Goal: Book appointment/travel/reservation

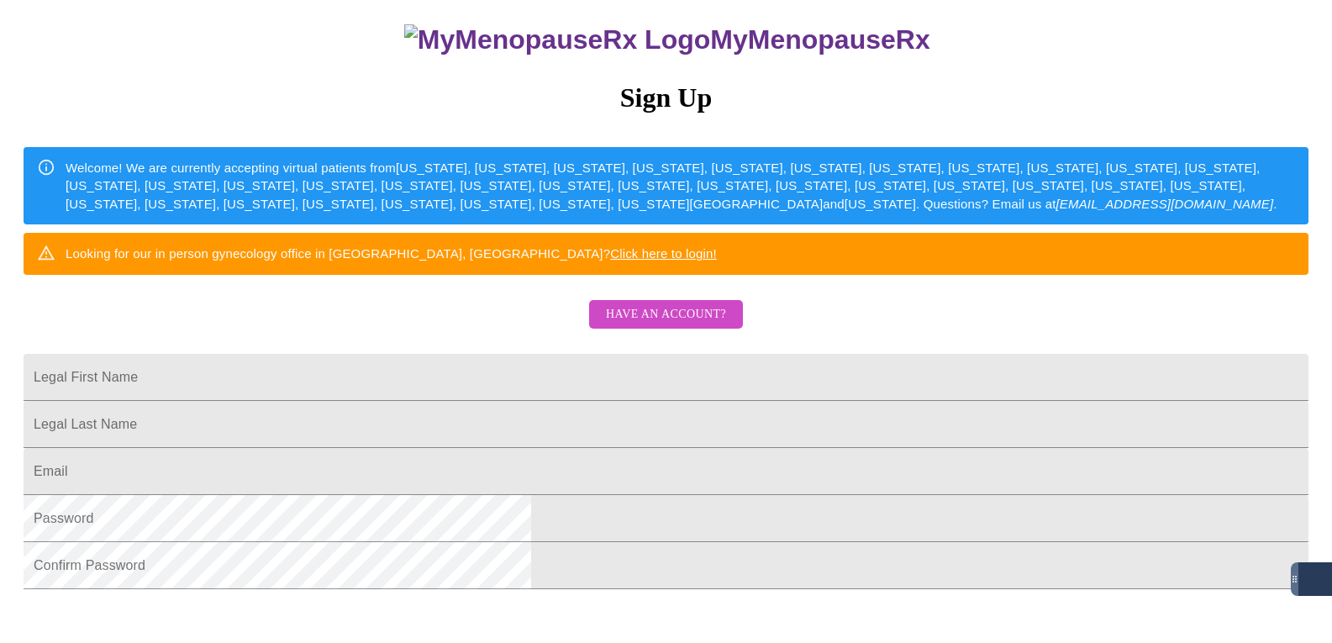
scroll to position [168, 0]
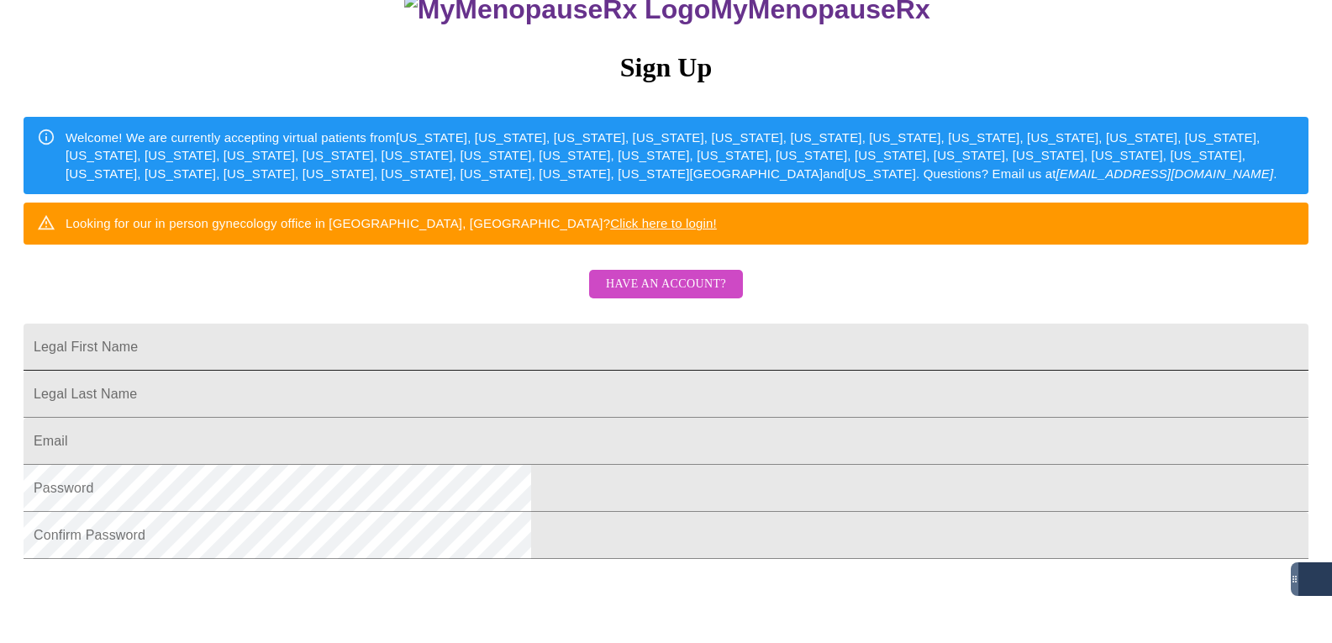
click at [693, 371] on input "Legal First Name" at bounding box center [666, 347] width 1285 height 47
type input "[PERSON_NAME]"
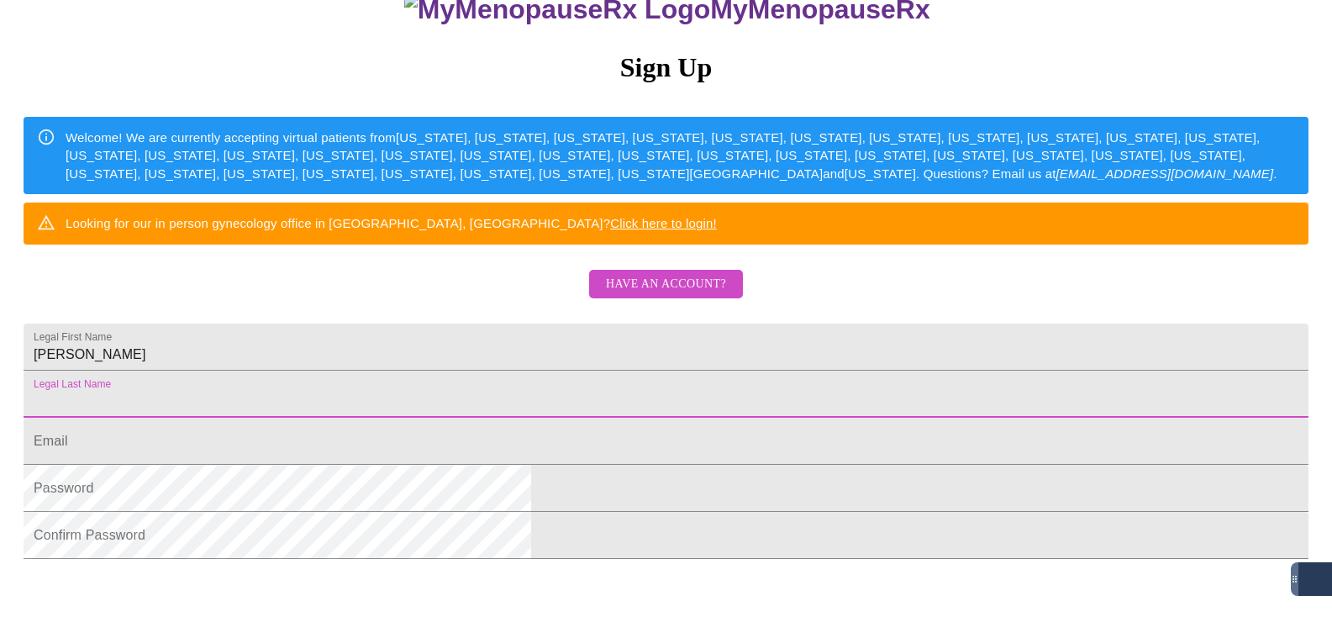
click at [492, 418] on input "Legal First Name" at bounding box center [666, 394] width 1285 height 47
type input "[PERSON_NAME]"
click at [478, 465] on input "Legal First Name" at bounding box center [666, 441] width 1285 height 47
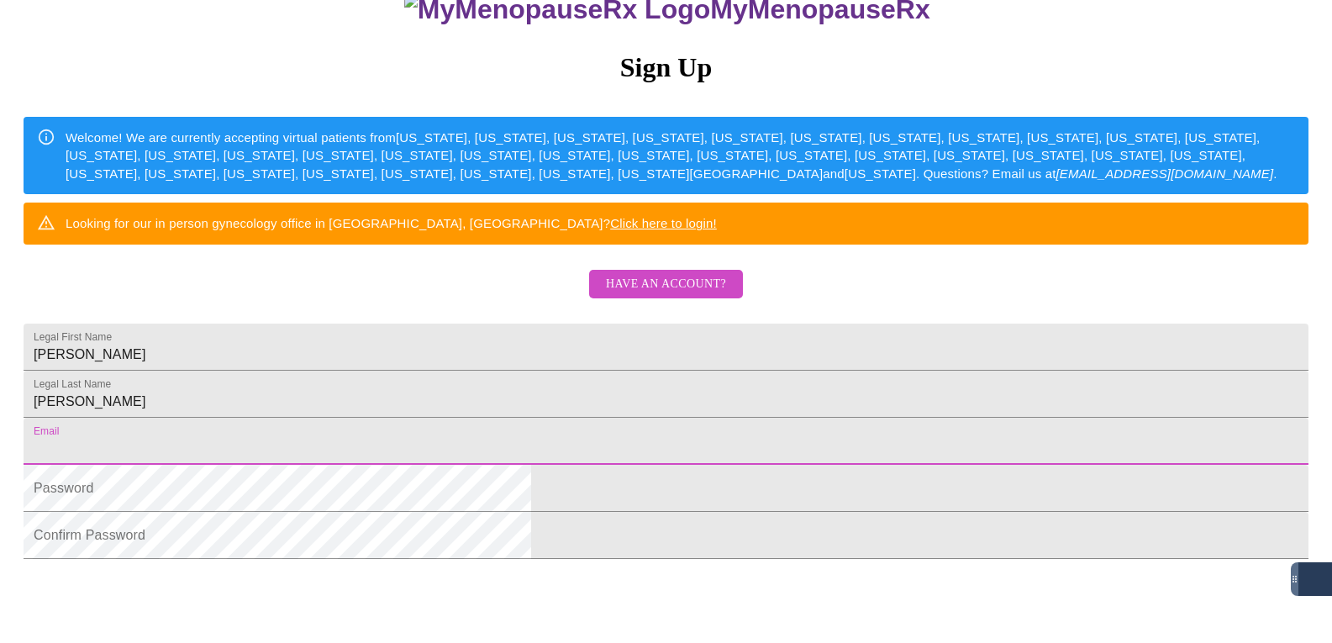
type input "[EMAIL_ADDRESS][DOMAIN_NAME]"
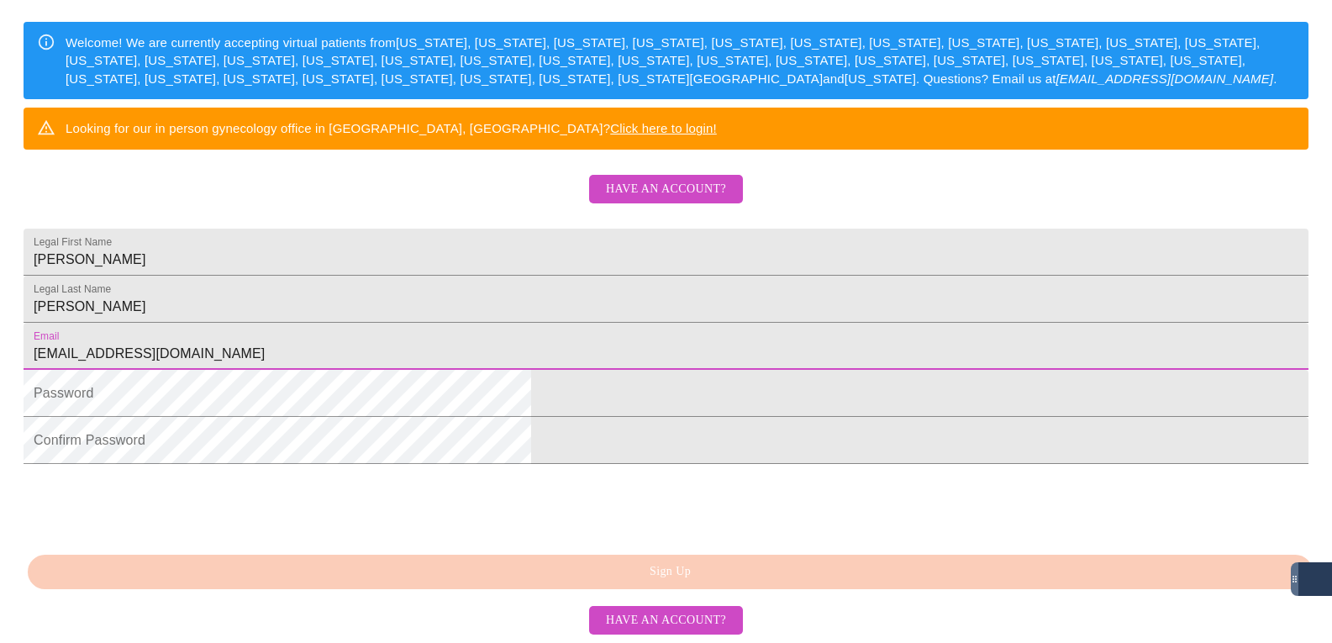
scroll to position [411, 0]
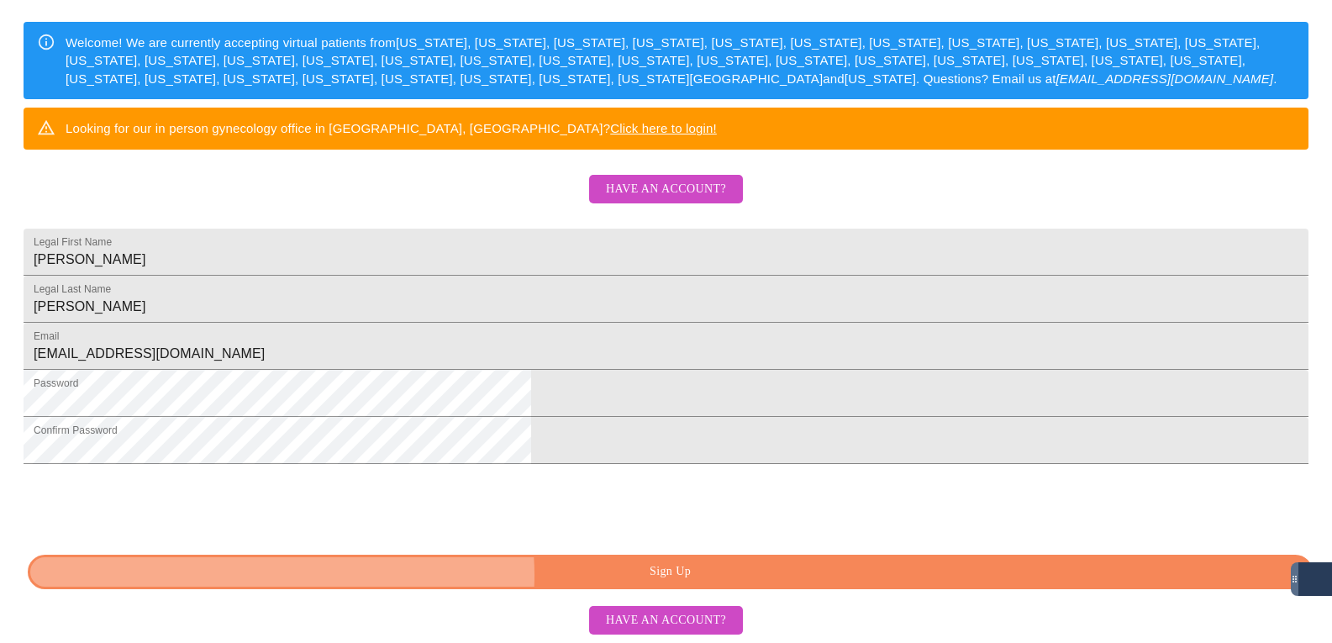
click at [669, 575] on span "Sign Up" at bounding box center [670, 571] width 1246 height 21
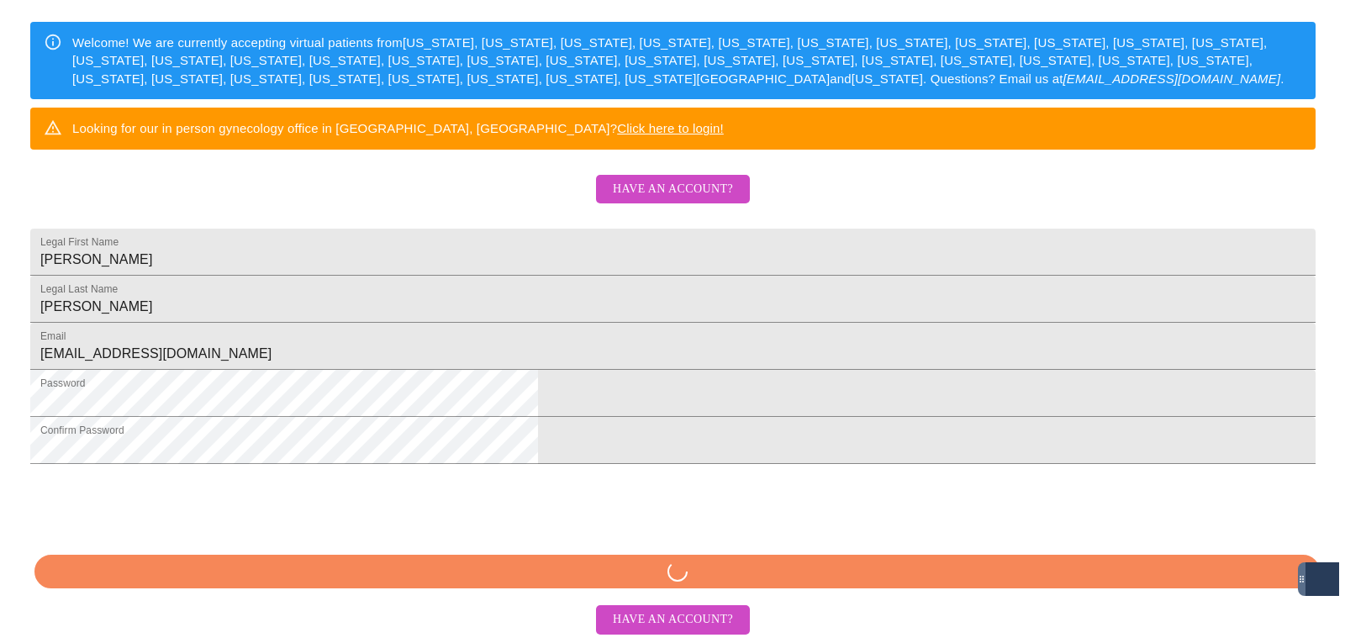
scroll to position [345, 0]
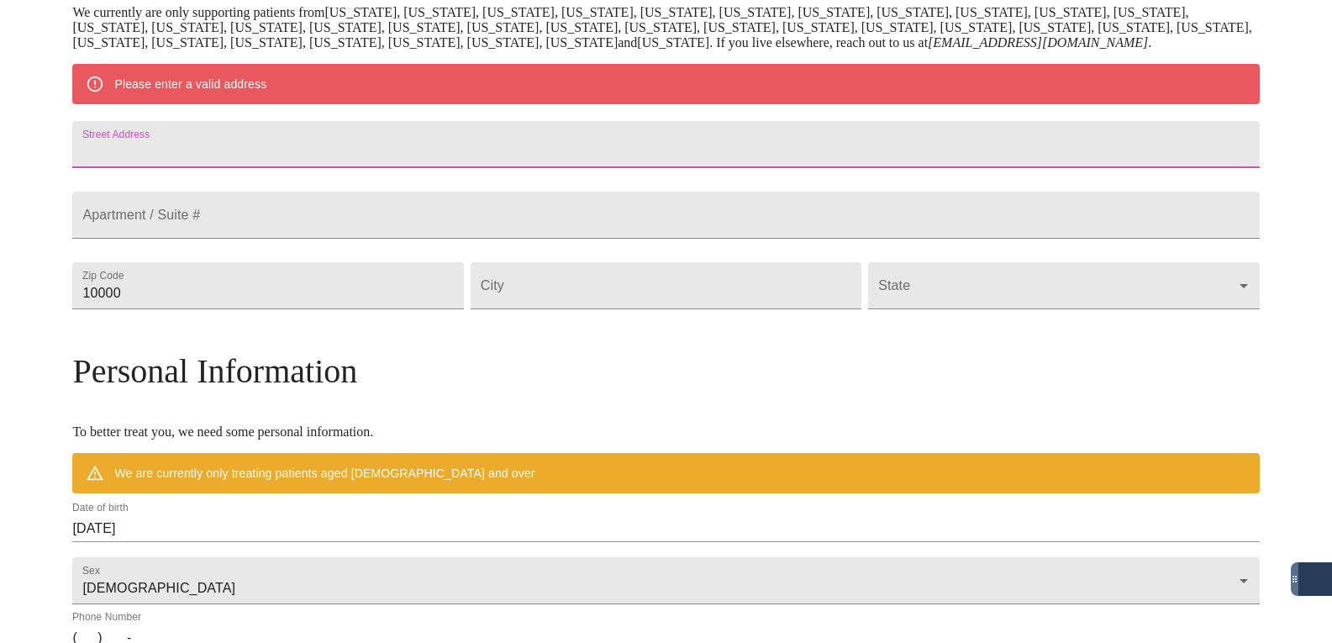
click at [304, 164] on input "Street Address" at bounding box center [665, 144] width 1187 height 47
type input "[STREET_ADDRESS]"
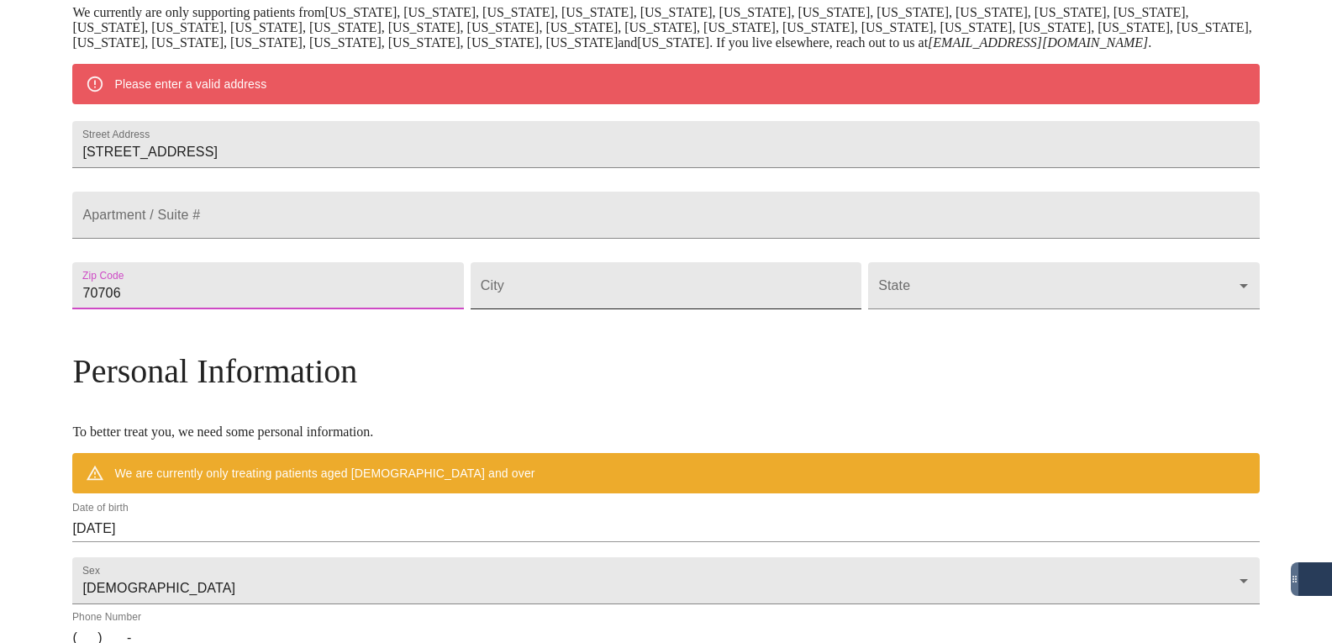
type input "70706"
click at [595, 309] on input "Street Address" at bounding box center [666, 285] width 391 height 47
type input "[PERSON_NAME][GEOGRAPHIC_DATA]"
click at [870, 335] on body "MyMenopauseRx Welcome to MyMenopauseRx Since it's your first time here, you'll …" at bounding box center [666, 316] width 1319 height 1310
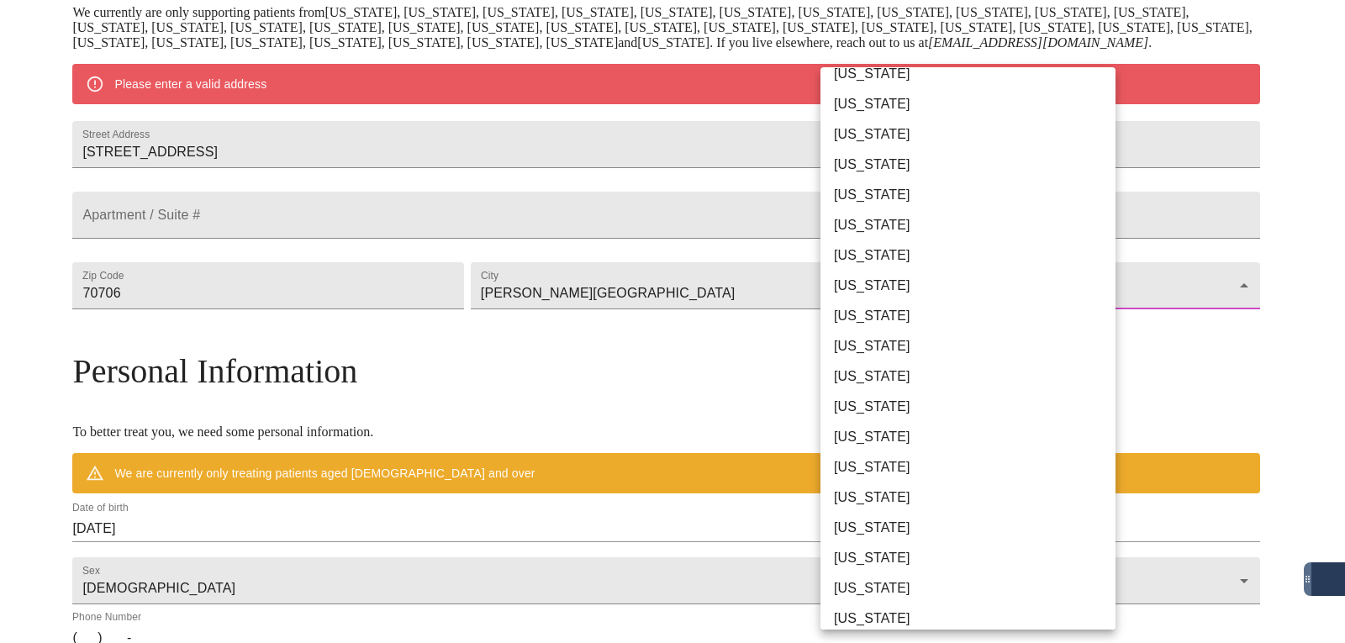
scroll to position [168, 0]
click at [887, 442] on li "[US_STATE]" at bounding box center [974, 435] width 308 height 30
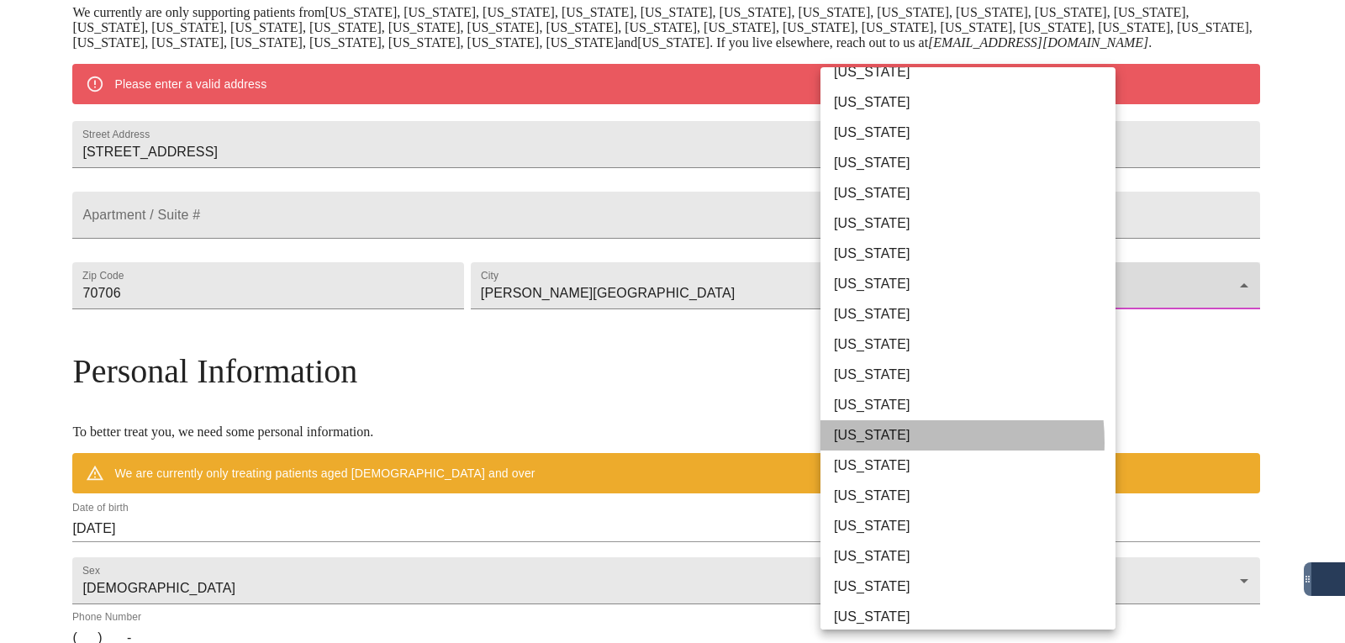
type input "[US_STATE]"
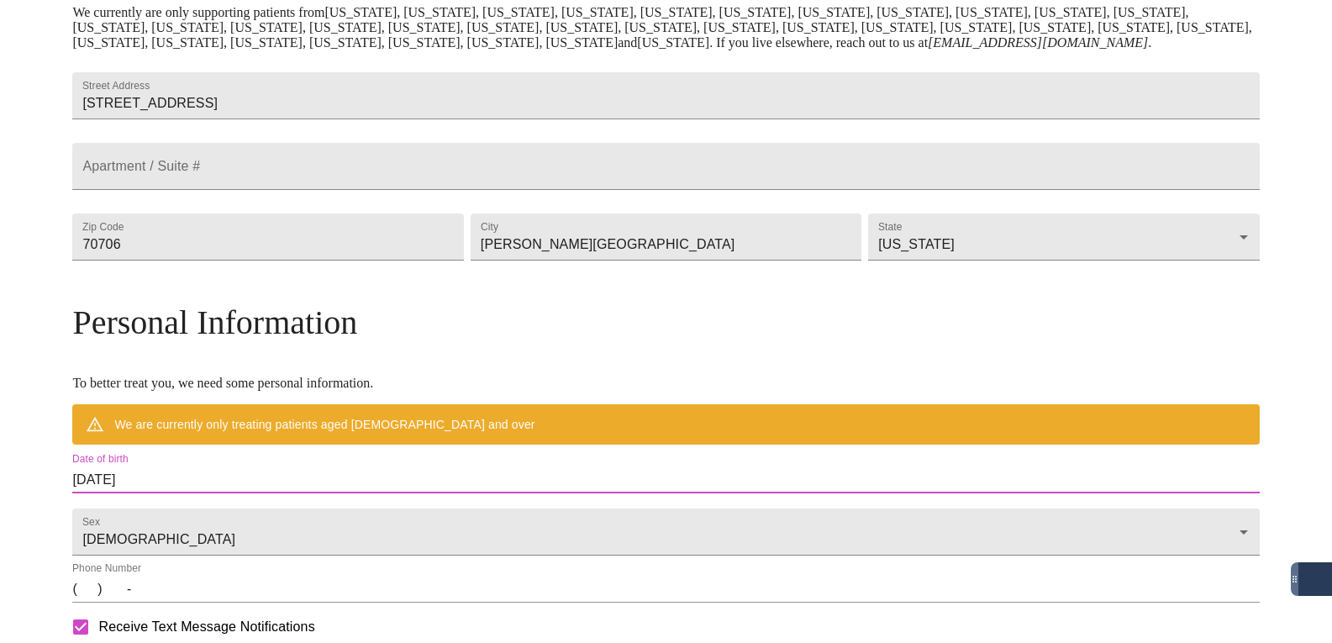
drag, startPoint x: 313, startPoint y: 524, endPoint x: 210, endPoint y: 529, distance: 103.5
click at [210, 529] on div "MyMenopauseRx Welcome to MyMenopauseRx Since it's your first time here, you'll …" at bounding box center [665, 291] width 1187 height 1261
click at [340, 493] on input "[DATE]" at bounding box center [665, 479] width 1187 height 27
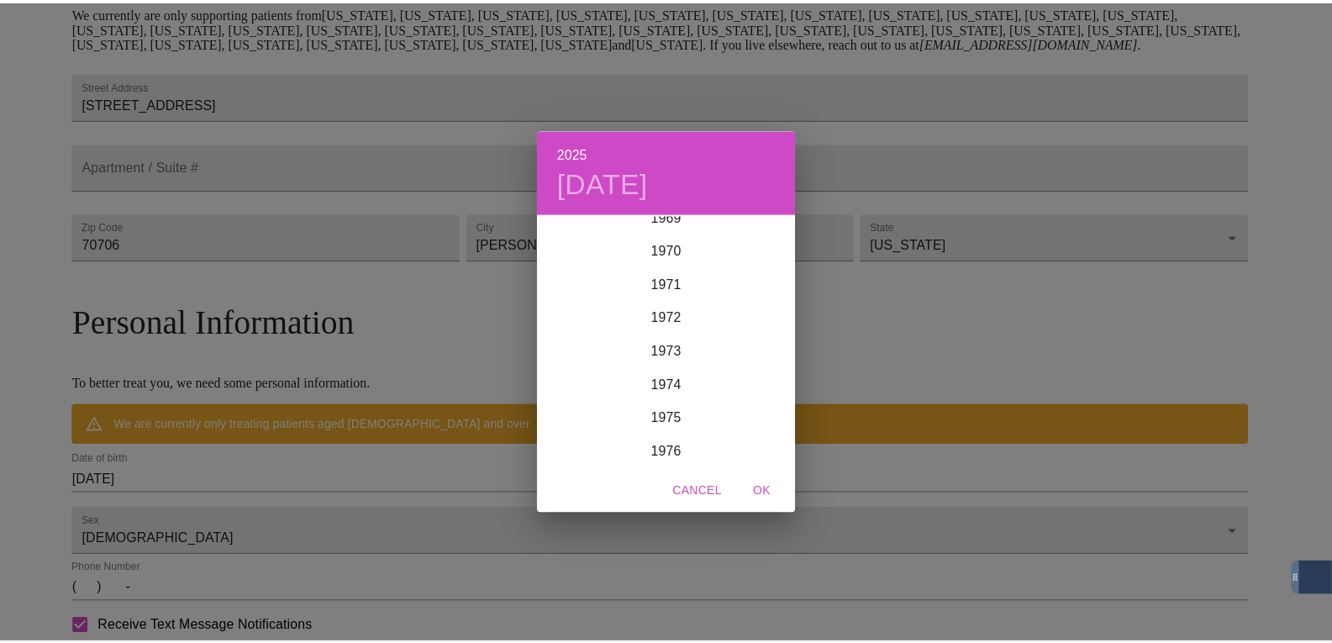
scroll to position [2370, 0]
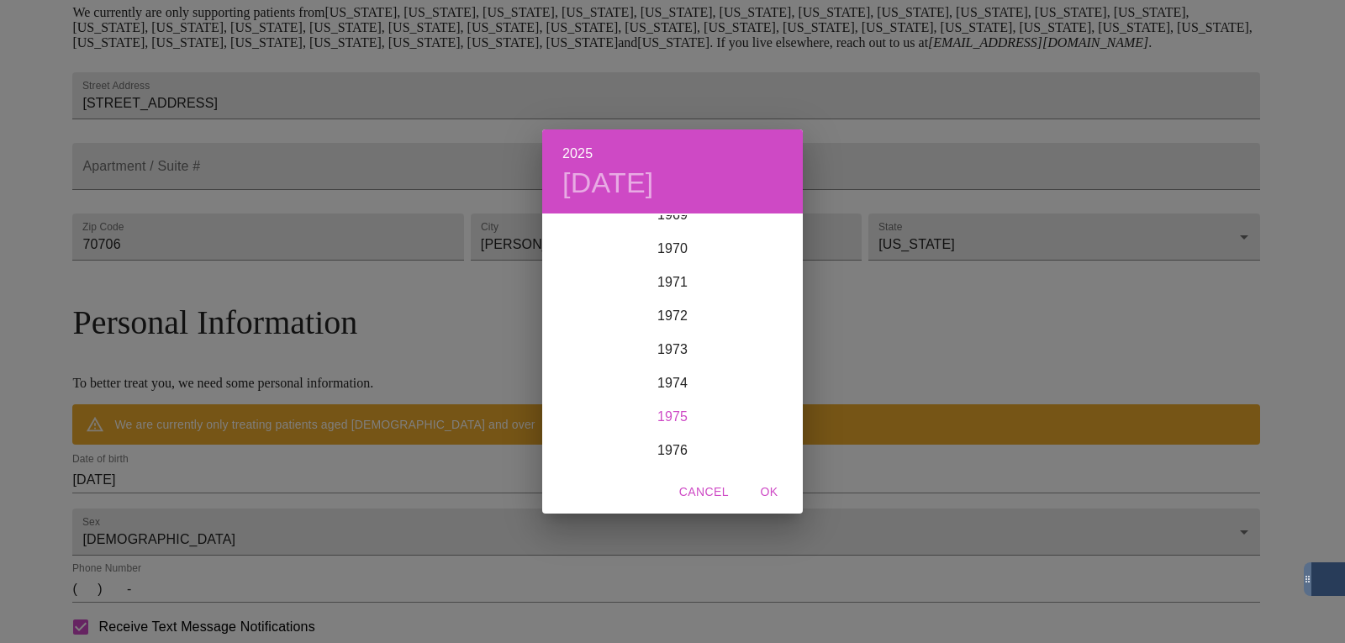
click at [659, 409] on div "1975" at bounding box center [672, 417] width 261 height 34
click at [676, 235] on div "Feb" at bounding box center [672, 246] width 87 height 63
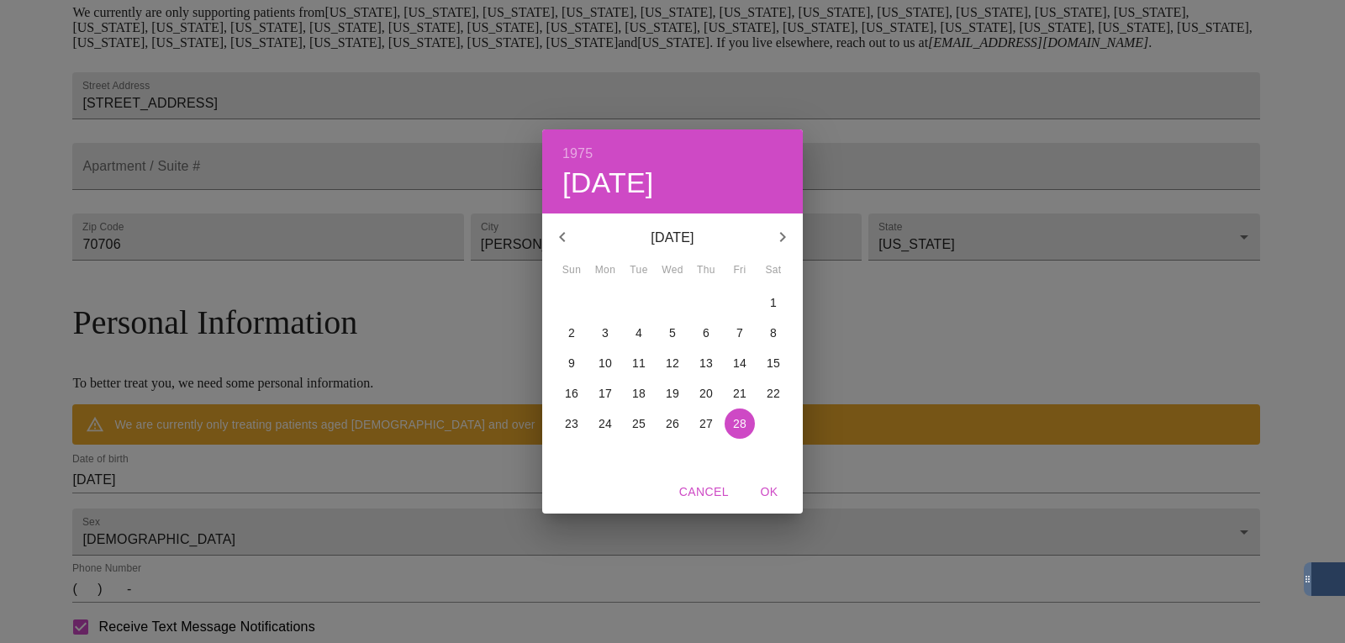
click at [632, 395] on p "18" at bounding box center [638, 393] width 13 height 17
click at [764, 489] on span "OK" at bounding box center [769, 492] width 40 height 21
type input "[DATE]"
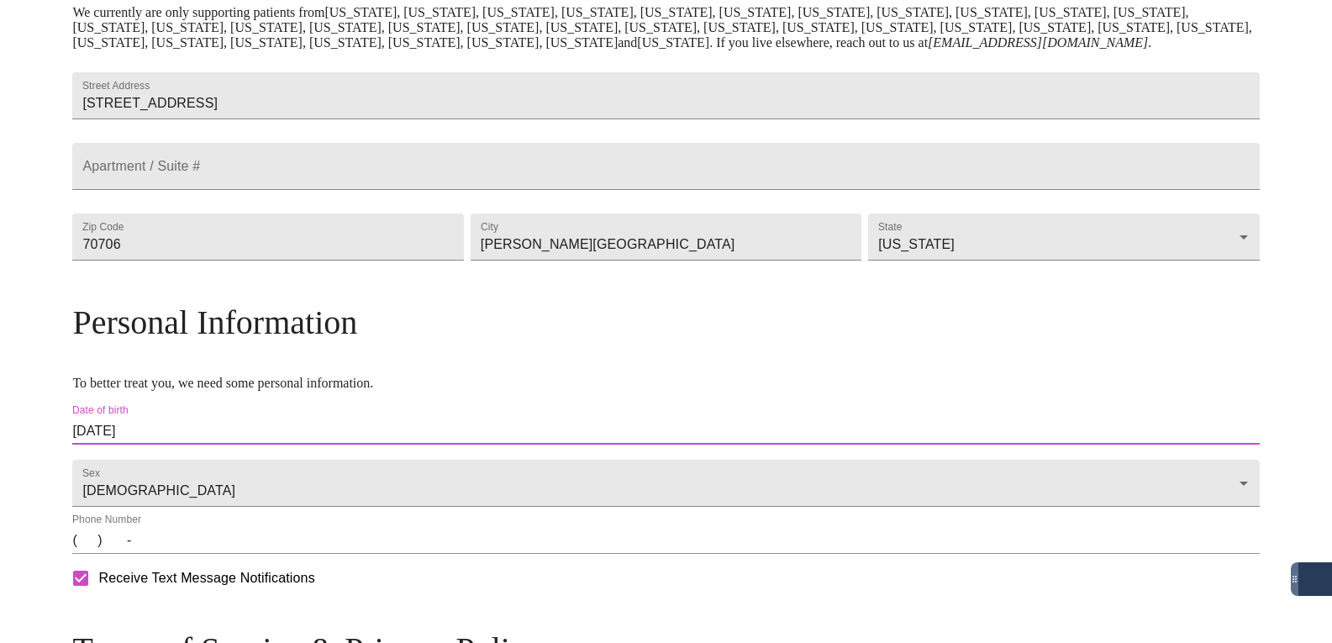
click at [219, 554] on input "(   )    -" at bounding box center [665, 540] width 1187 height 27
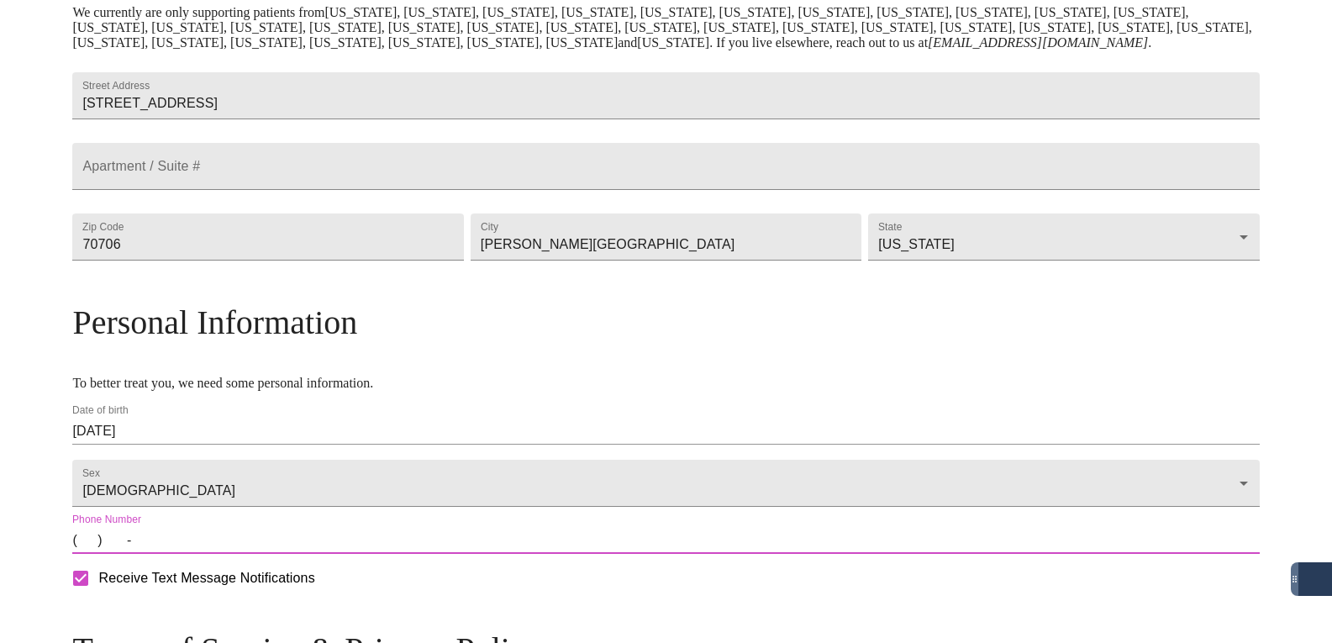
type input "[PHONE_NUMBER]"
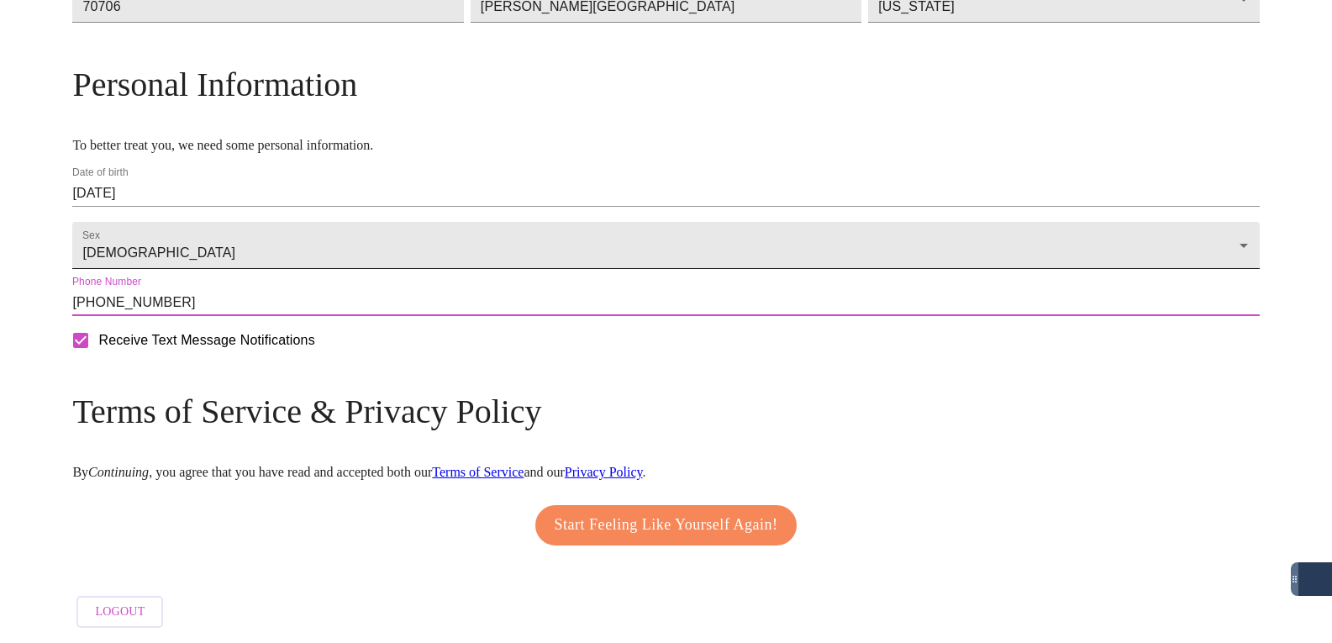
scroll to position [651, 0]
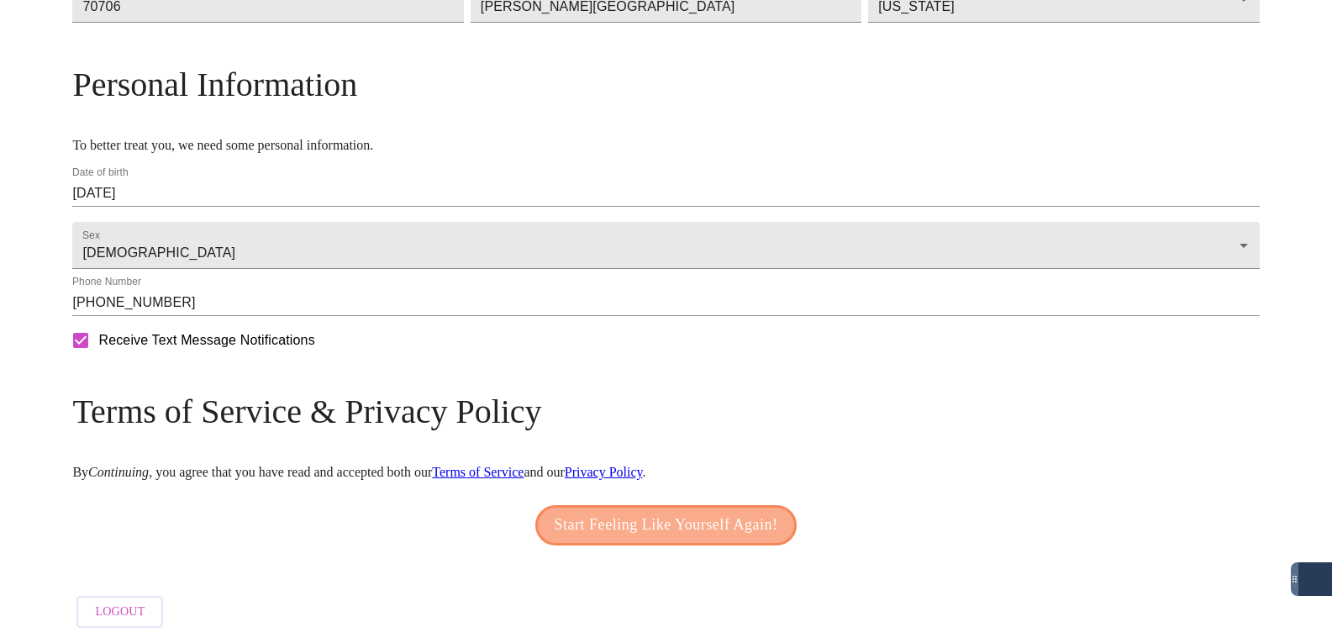
click at [582, 530] on button "Start Feeling Like Yourself Again!" at bounding box center [666, 525] width 262 height 40
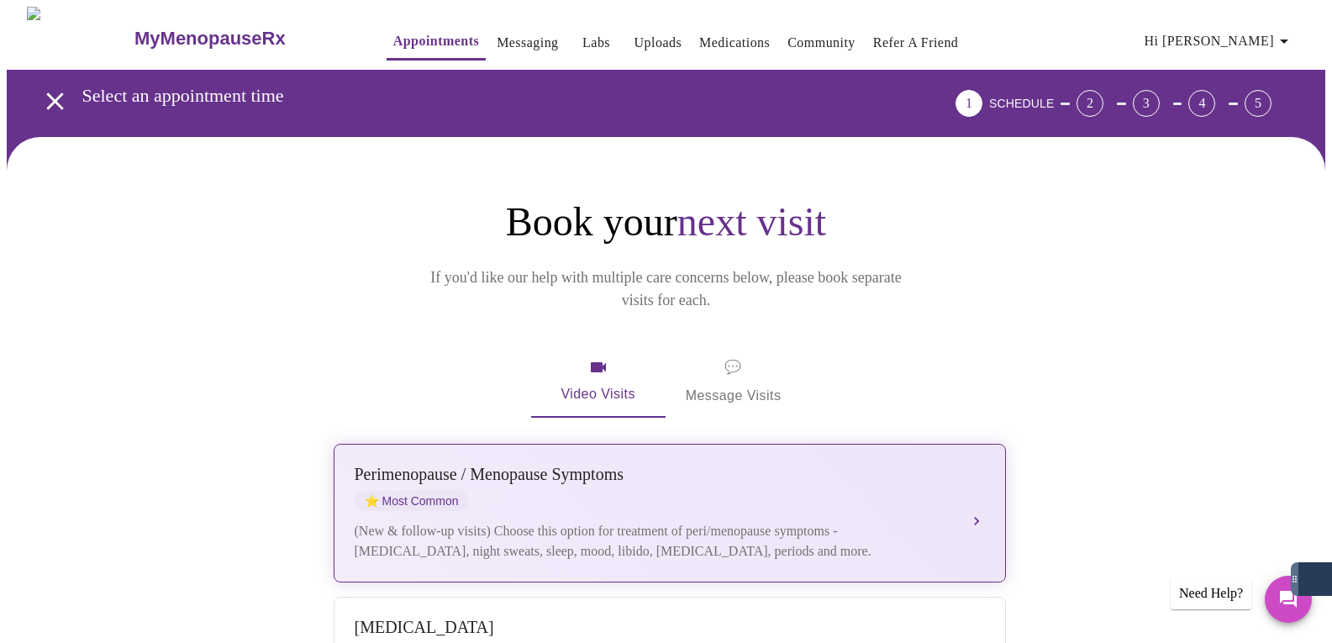
click at [733, 474] on div "[MEDICAL_DATA] / Menopause Symptoms ⭐ Most Common" at bounding box center [653, 488] width 597 height 46
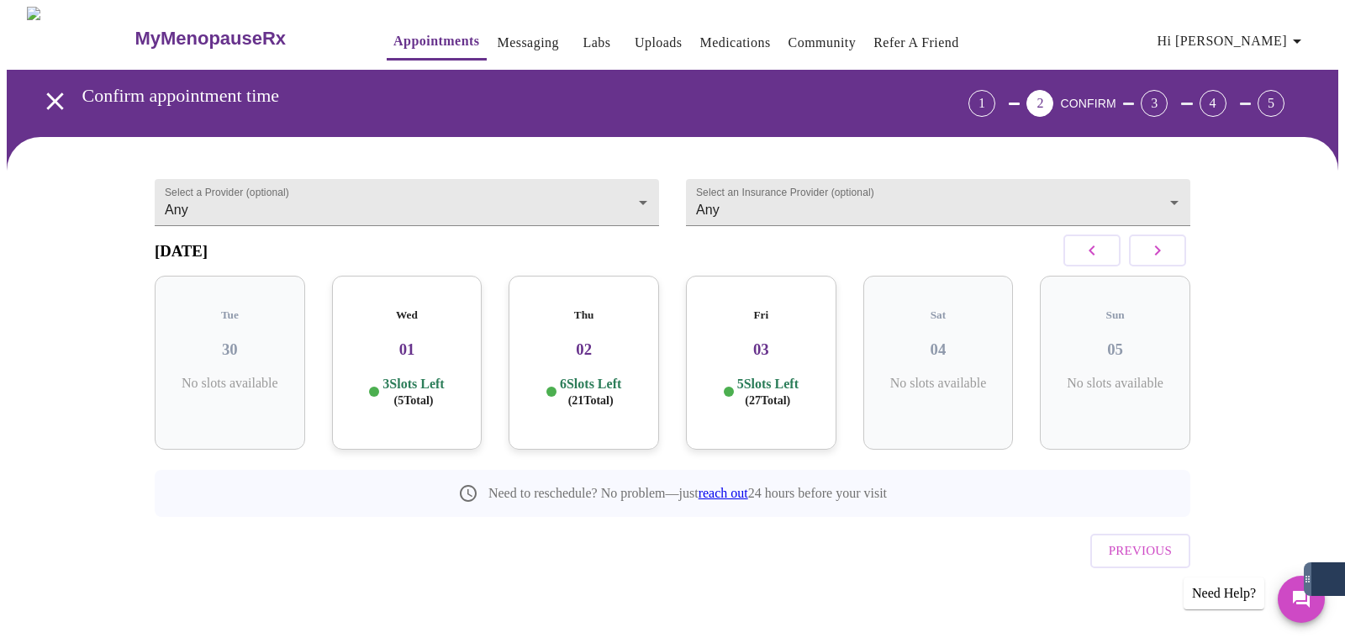
click at [450, 376] on div "3 Slots Left ( 5 Total)" at bounding box center [407, 392] width 124 height 33
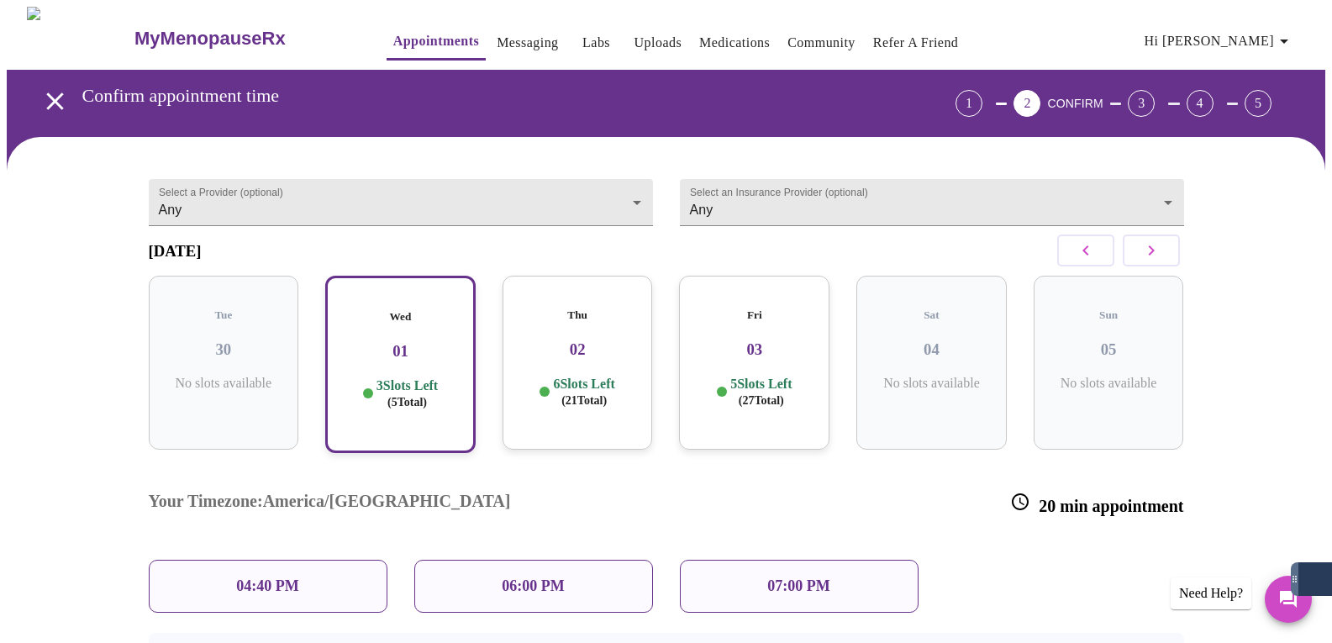
click at [267, 577] on p "04:40 PM" at bounding box center [267, 586] width 62 height 18
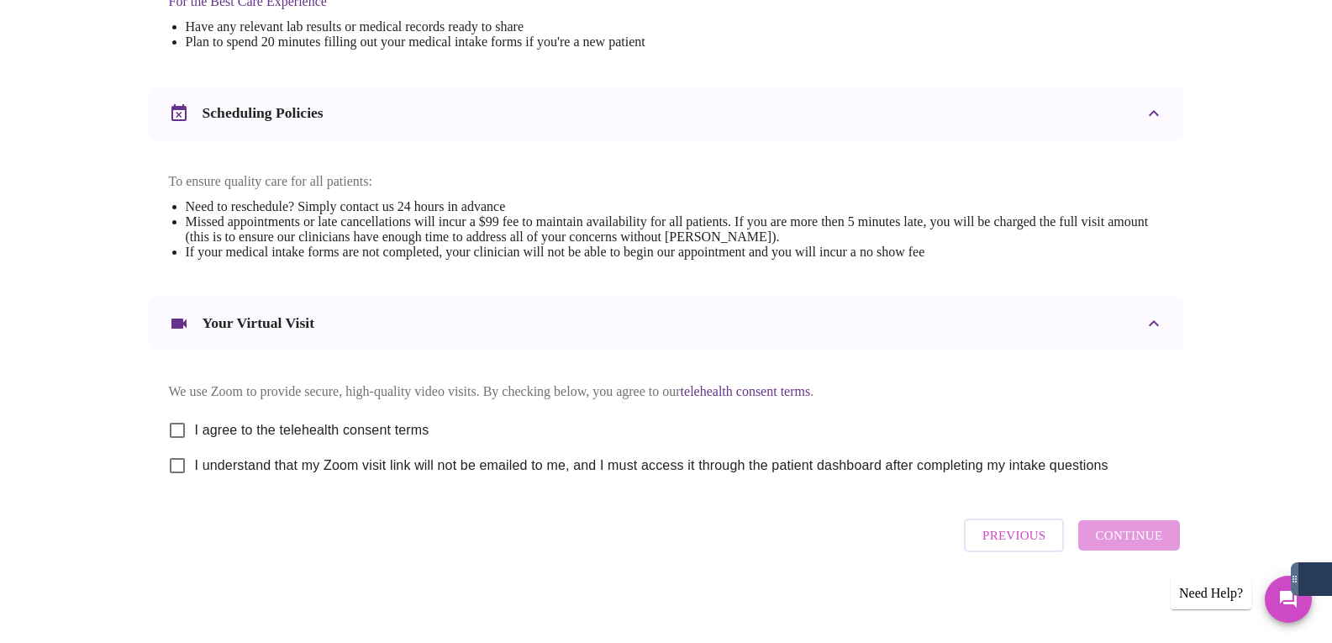
scroll to position [576, 0]
click at [182, 461] on input "I understand that my Zoom visit link will not be emailed to me, and I must acce…" at bounding box center [177, 465] width 35 height 35
checkbox input "true"
click at [174, 419] on input "I agree to the telehealth consent terms" at bounding box center [177, 430] width 35 height 35
checkbox input "true"
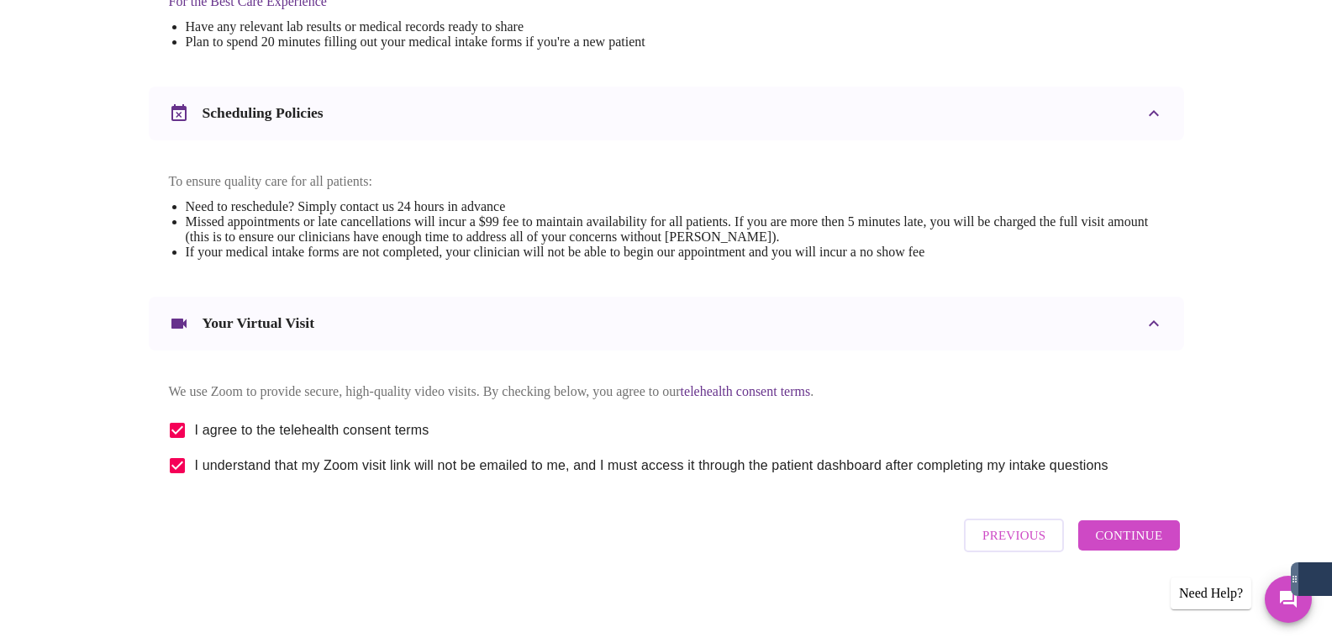
click at [1129, 546] on span "Continue" at bounding box center [1128, 535] width 67 height 22
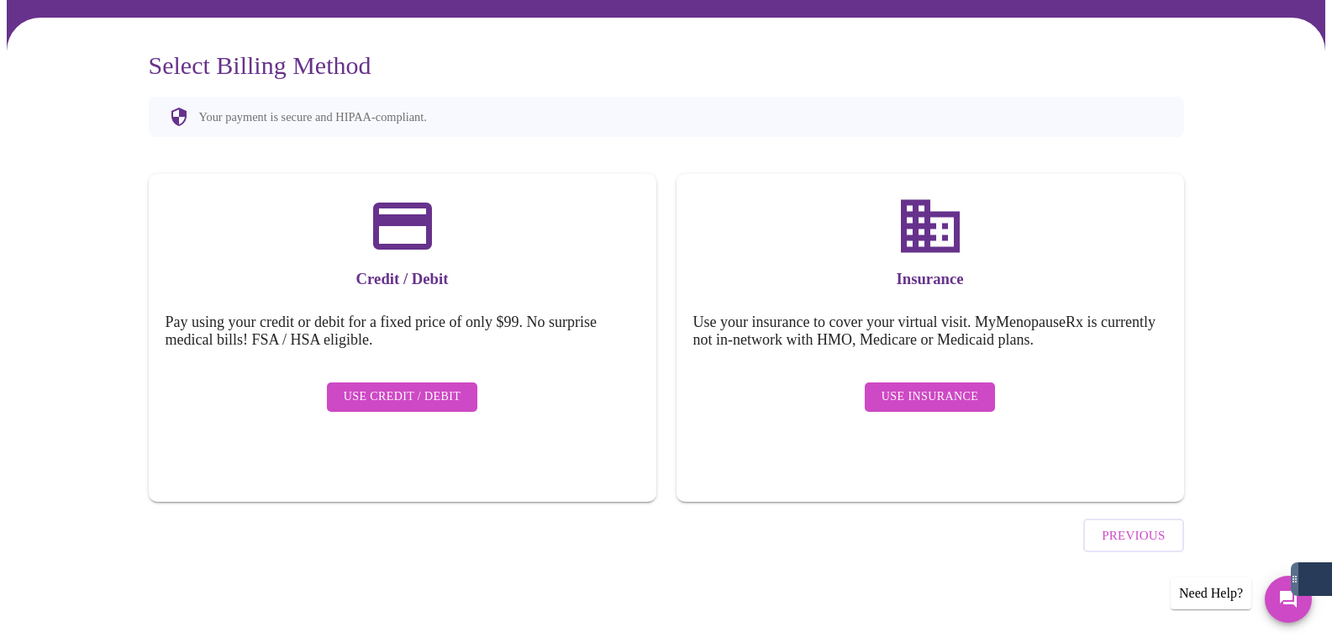
scroll to position [72, 0]
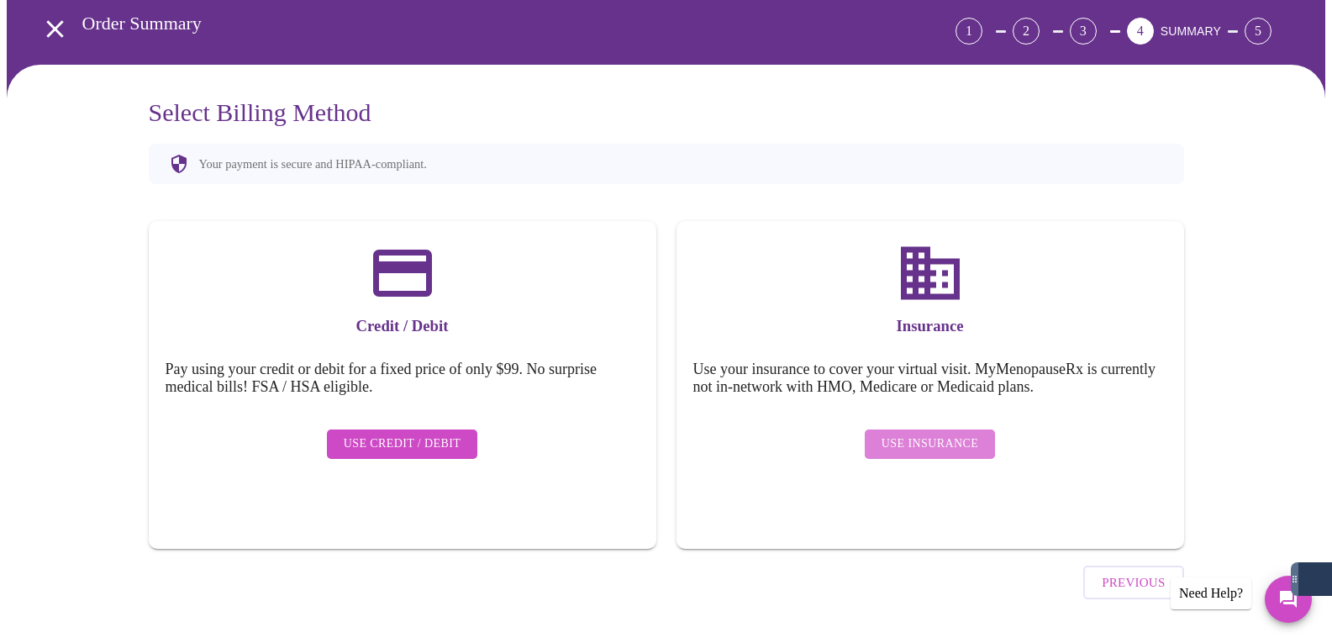
click at [970, 435] on span "Use Insurance" at bounding box center [930, 444] width 97 height 21
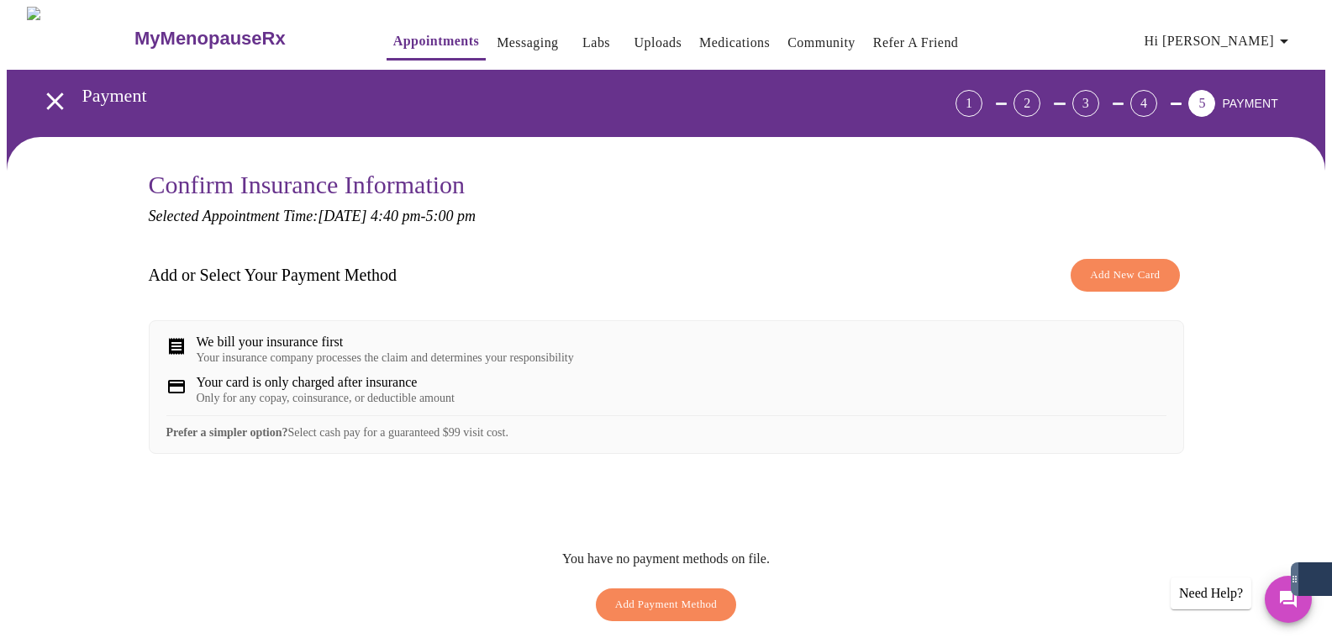
click at [1040, 97] on div "2" at bounding box center [1027, 103] width 27 height 27
click at [54, 96] on icon "open drawer" at bounding box center [54, 101] width 29 height 29
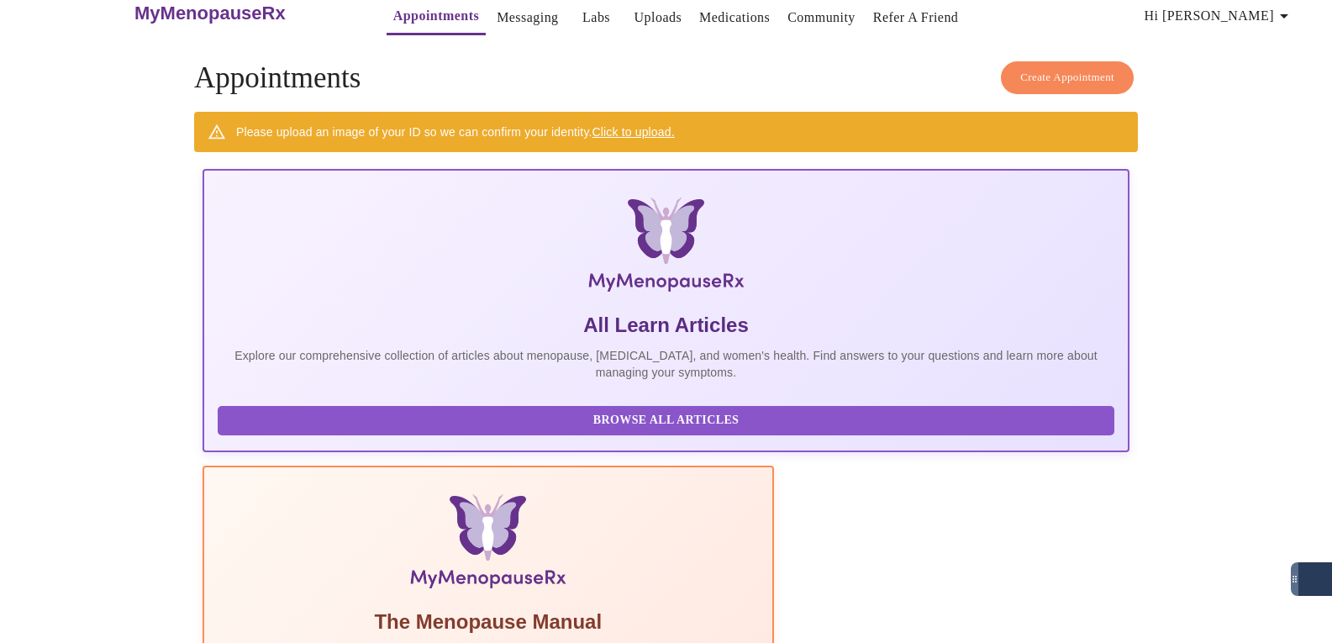
scroll to position [39, 0]
